Goal: Transaction & Acquisition: Purchase product/service

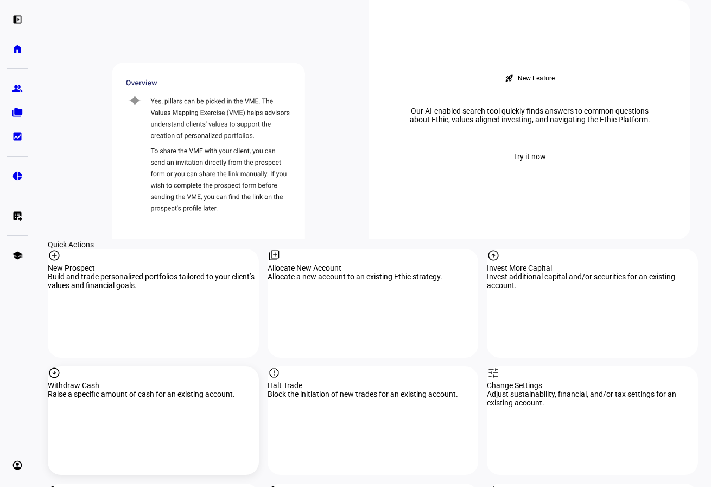
scroll to position [923, 0]
click at [129, 365] on div "arrow_circle_down Withdraw Cash Raise a specific amount of cash for an existing…" at bounding box center [153, 419] width 211 height 109
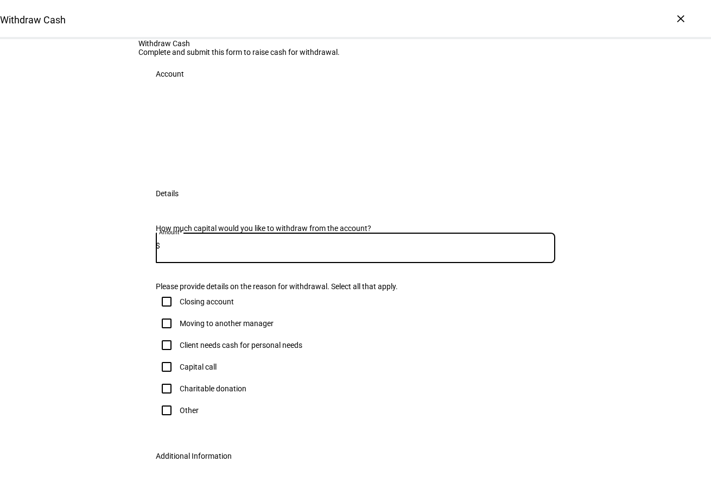
click at [204, 250] on input at bounding box center [357, 245] width 395 height 9
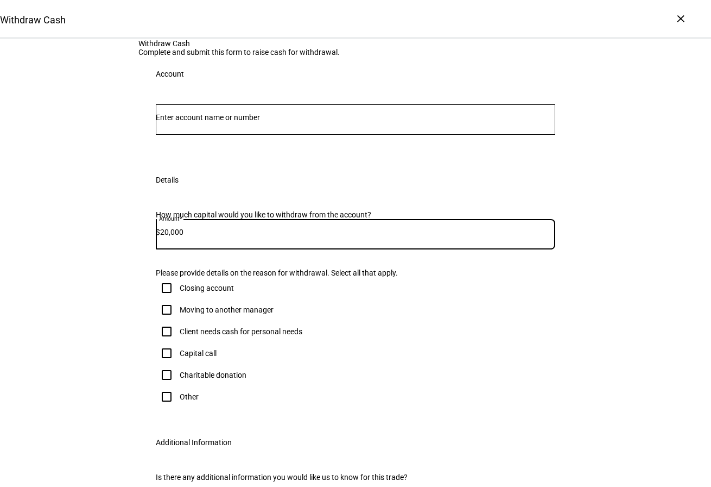
type input "20,000"
click at [241, 122] on input "Number" at bounding box center [356, 117] width 400 height 9
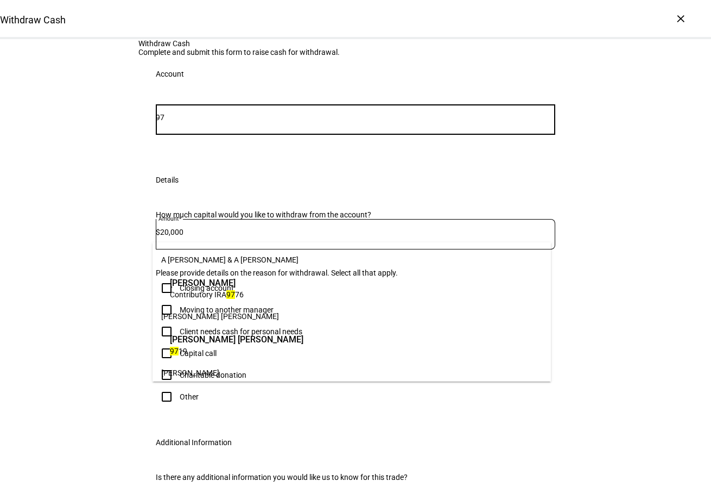
type input "9"
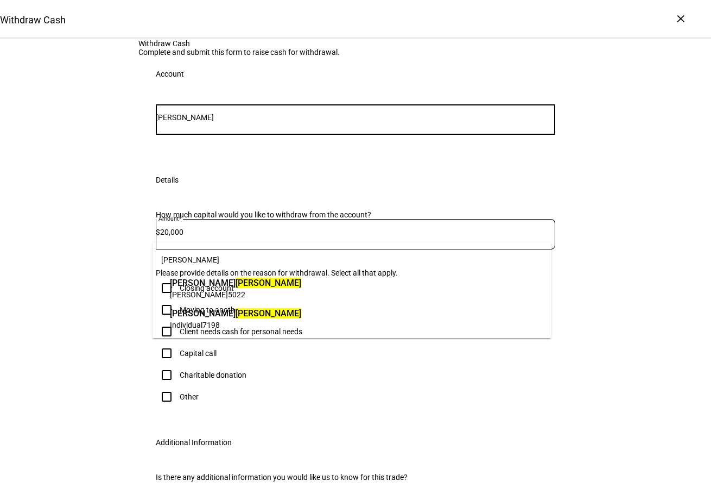
type input "[PERSON_NAME]"
click at [222, 318] on span "[PERSON_NAME]" at bounding box center [235, 313] width 131 height 12
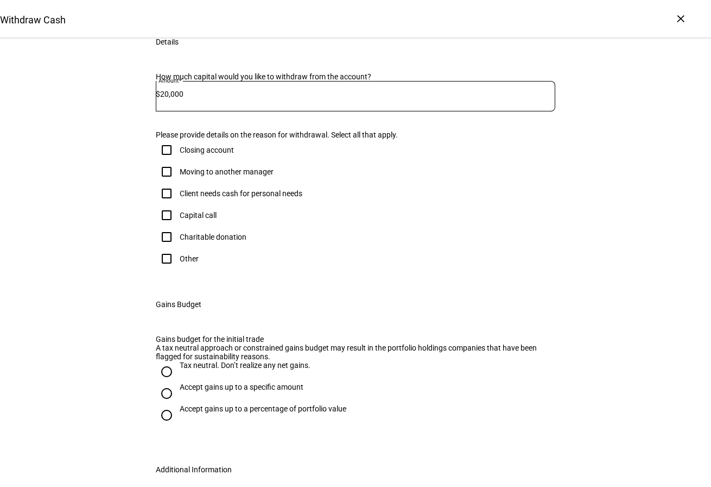
scroll to position [217, 0]
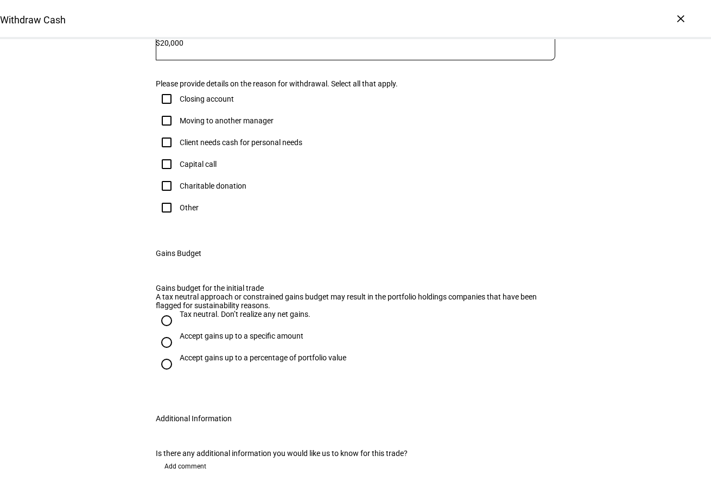
click at [165, 153] on input "Client needs cash for personal needs" at bounding box center [167, 142] width 22 height 22
checkbox input "true"
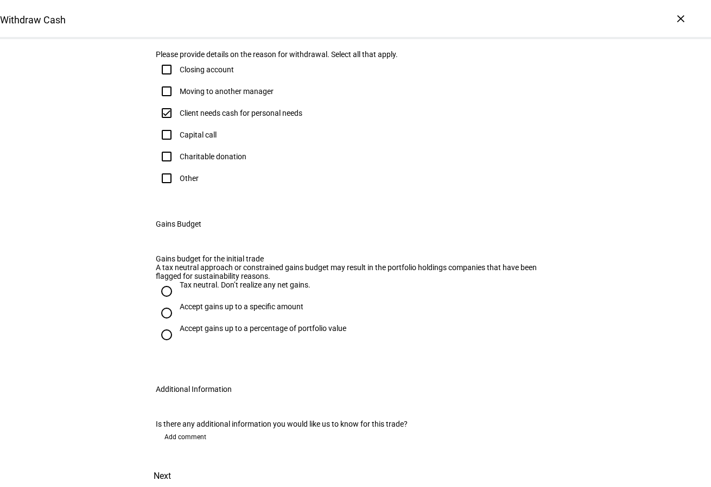
scroll to position [380, 0]
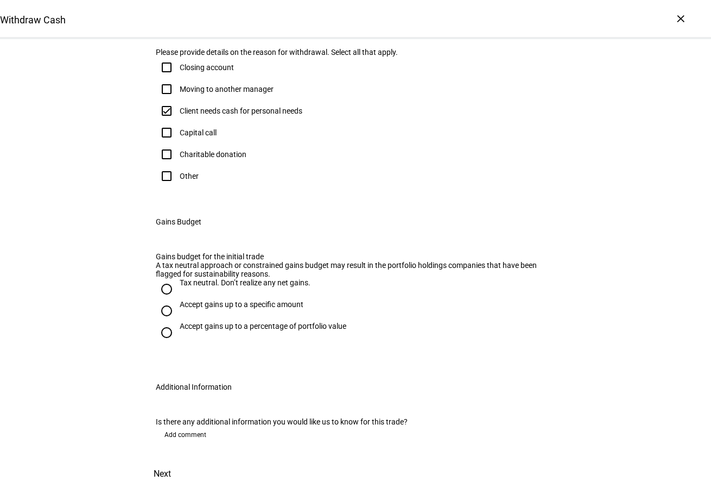
click at [166, 300] on input "Tax neutral. Don’t realize any net gains." at bounding box center [167, 289] width 22 height 22
radio input "true"
click at [171, 460] on span "Next" at bounding box center [162, 473] width 17 height 26
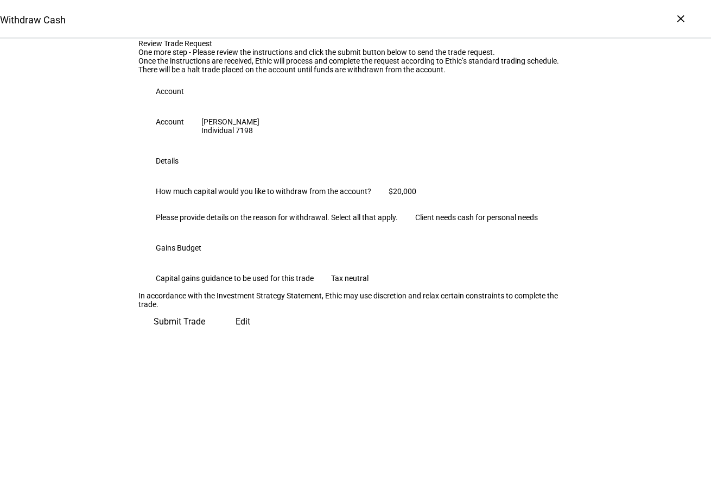
scroll to position [118, 0]
click at [205, 334] on span "Submit Trade" at bounding box center [180, 321] width 52 height 26
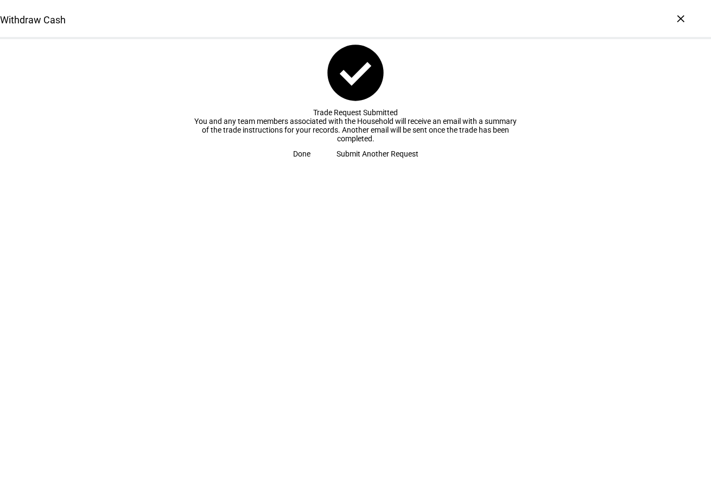
click at [324, 165] on span at bounding box center [301, 154] width 43 height 22
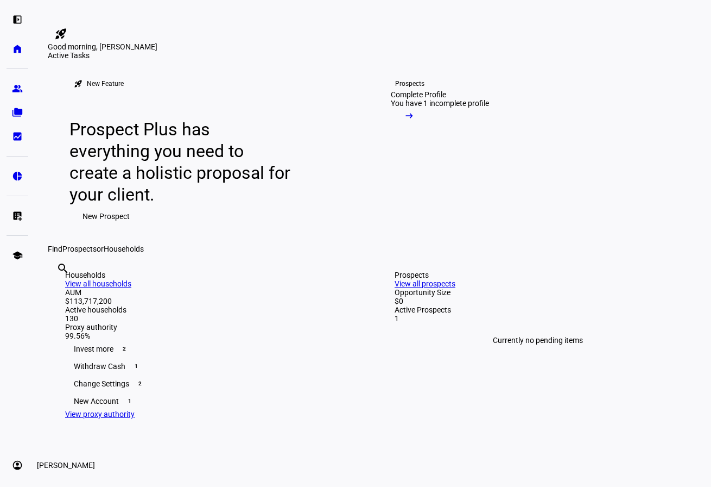
click at [9, 460] on link "account_circle [PERSON_NAME] expand_more" at bounding box center [18, 465] width 22 height 22
click at [51, 458] on span "Sign Out" at bounding box center [36, 457] width 29 height 11
